Goal: Task Accomplishment & Management: Complete application form

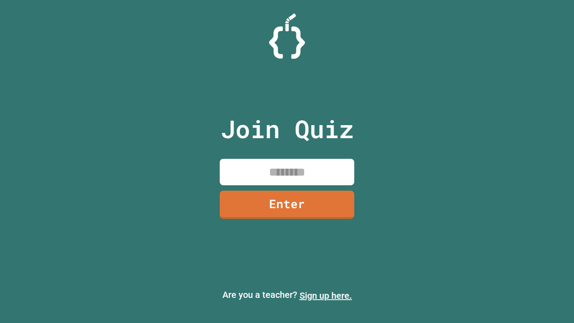
click at [326, 296] on link "Sign up here." at bounding box center [326, 295] width 52 height 11
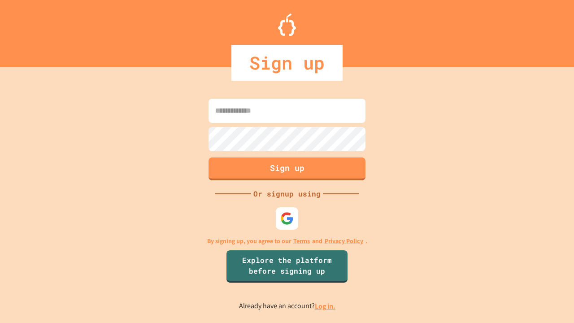
click at [326, 306] on link "Log in." at bounding box center [325, 305] width 21 height 9
